Goal: Check status: Check status

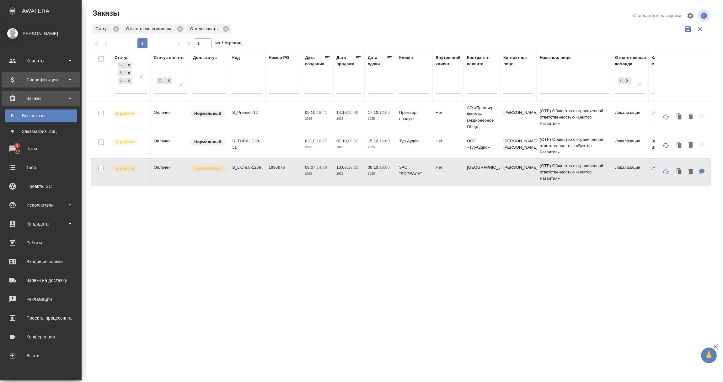
click at [47, 74] on div "Спецификации" at bounding box center [41, 80] width 78 height 16
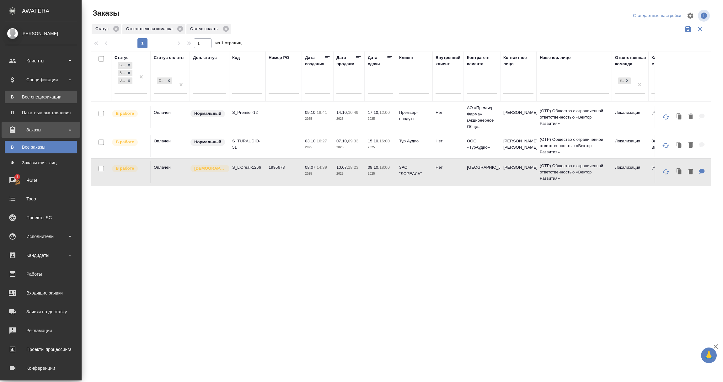
click at [43, 95] on div "Все спецификации" at bounding box center [41, 97] width 66 height 6
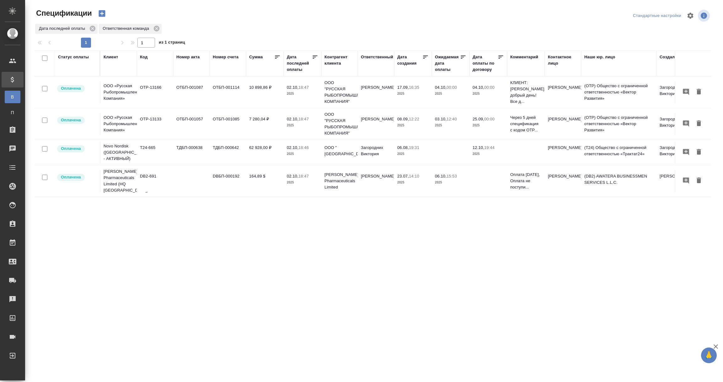
click at [302, 68] on div "Дата последней оплаты" at bounding box center [299, 63] width 25 height 19
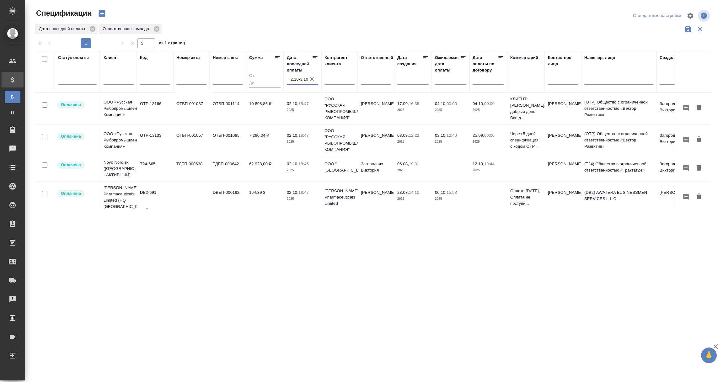
click at [300, 80] on input "2.10-3.10" at bounding box center [305, 79] width 28 height 9
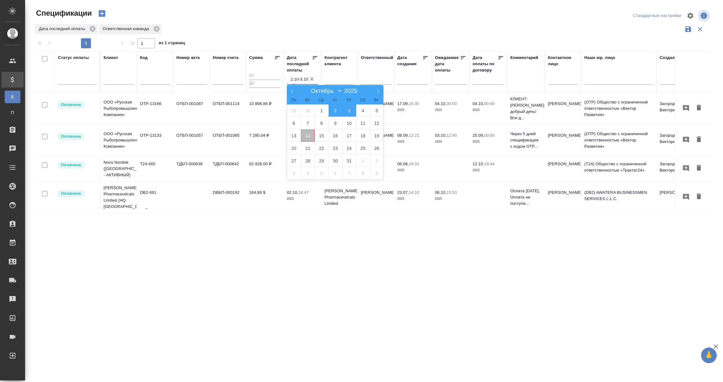
click at [306, 138] on span "14" at bounding box center [308, 136] width 14 height 12
click at [321, 137] on span "15" at bounding box center [322, 136] width 14 height 12
type div "[DATE]T21:00:00.000Z — [DATE]T21:00:00.000Z"
type input "14.10-15.10"
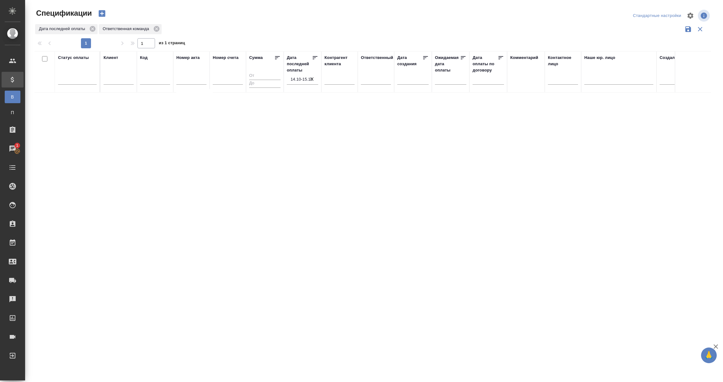
click at [298, 79] on input "14.10-15.10" at bounding box center [305, 79] width 28 height 9
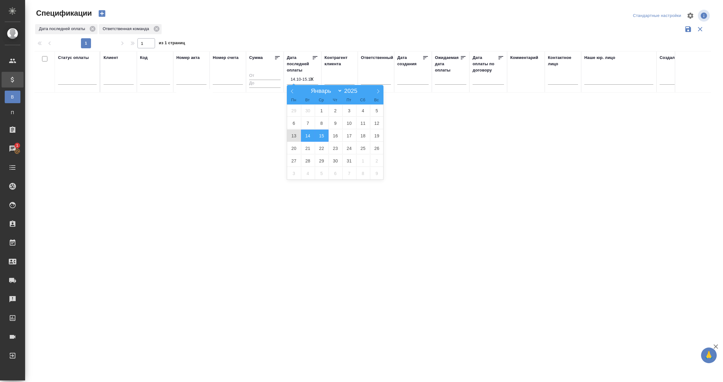
click at [294, 136] on span "13" at bounding box center [294, 136] width 14 height 12
click at [307, 137] on span "14" at bounding box center [308, 136] width 14 height 12
type div "[DATE]T21:00:00.000Z — [DATE]T21:00:00.000Z"
type input "13.10-14.10"
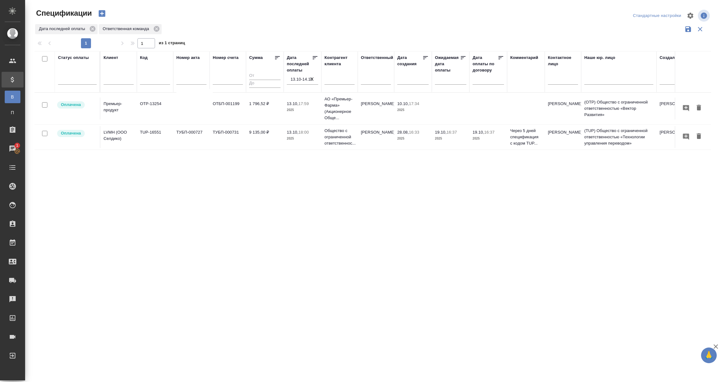
click at [296, 82] on input "13.10-14.10" at bounding box center [305, 79] width 28 height 9
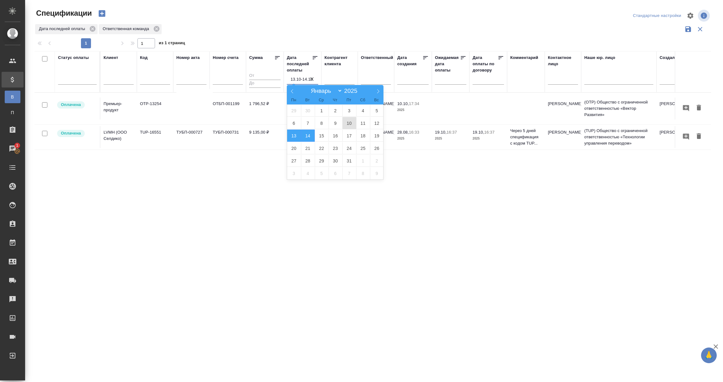
click at [349, 123] on span "10" at bounding box center [349, 123] width 14 height 12
click at [379, 125] on span "12" at bounding box center [377, 123] width 14 height 12
type div "[DATE]T21:00:00.000Z — [DATE]T21:00:00.000Z"
type input "10.10-12.10"
